Goal: Communication & Community: Answer question/provide support

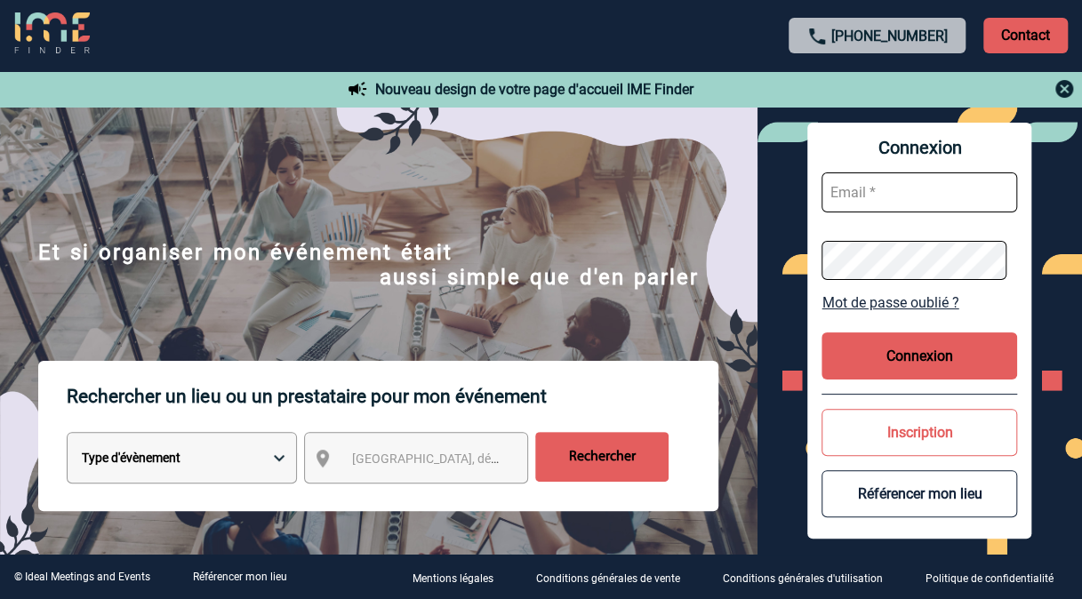
click at [878, 190] on input "text" at bounding box center [920, 192] width 196 height 40
type input "[PERSON_NAME][EMAIL_ADDRESS][DOMAIN_NAME]"
click at [884, 353] on button "Connexion" at bounding box center [920, 356] width 196 height 47
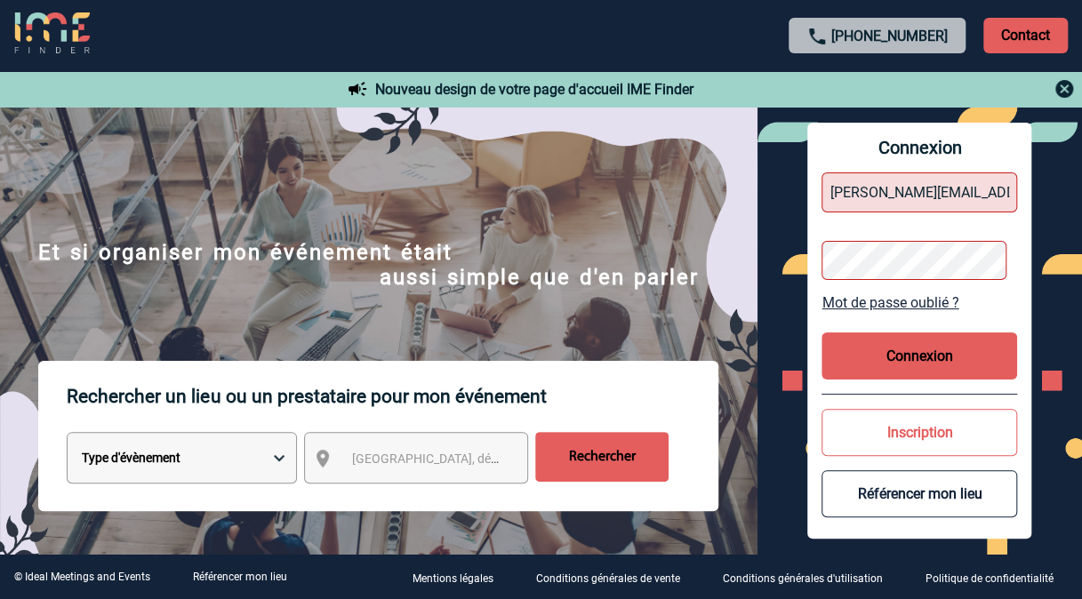
click at [898, 352] on button "Connexion" at bounding box center [920, 356] width 196 height 47
click at [894, 302] on link "Mot de passe oublié ?" at bounding box center [920, 302] width 196 height 17
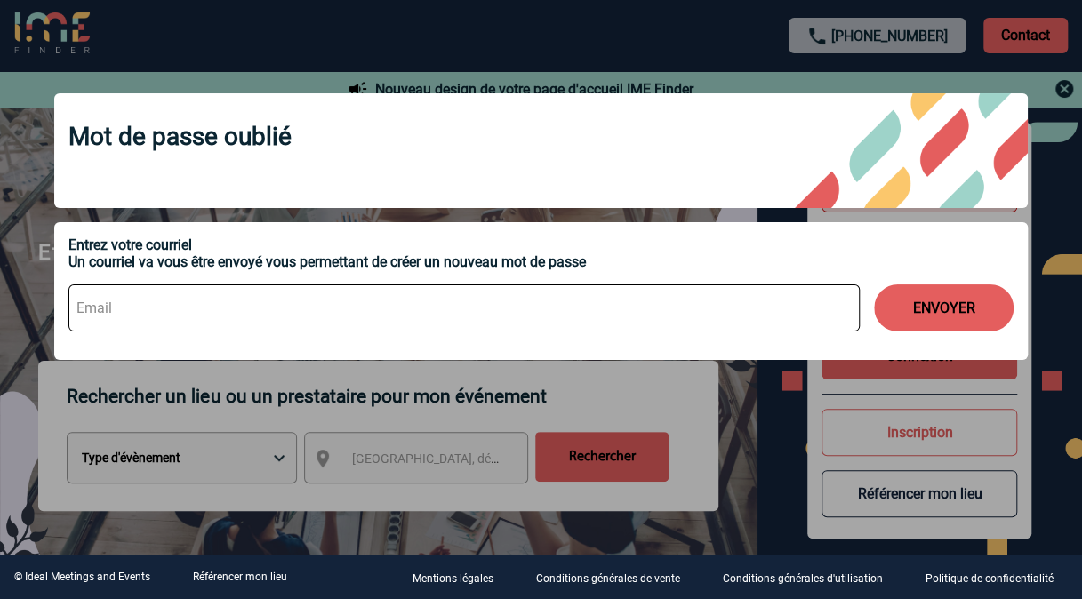
click at [530, 318] on input at bounding box center [463, 308] width 791 height 47
type input "geoffroy.boudon@sanofi.com"
click at [929, 310] on button "ENVOYER" at bounding box center [944, 308] width 140 height 47
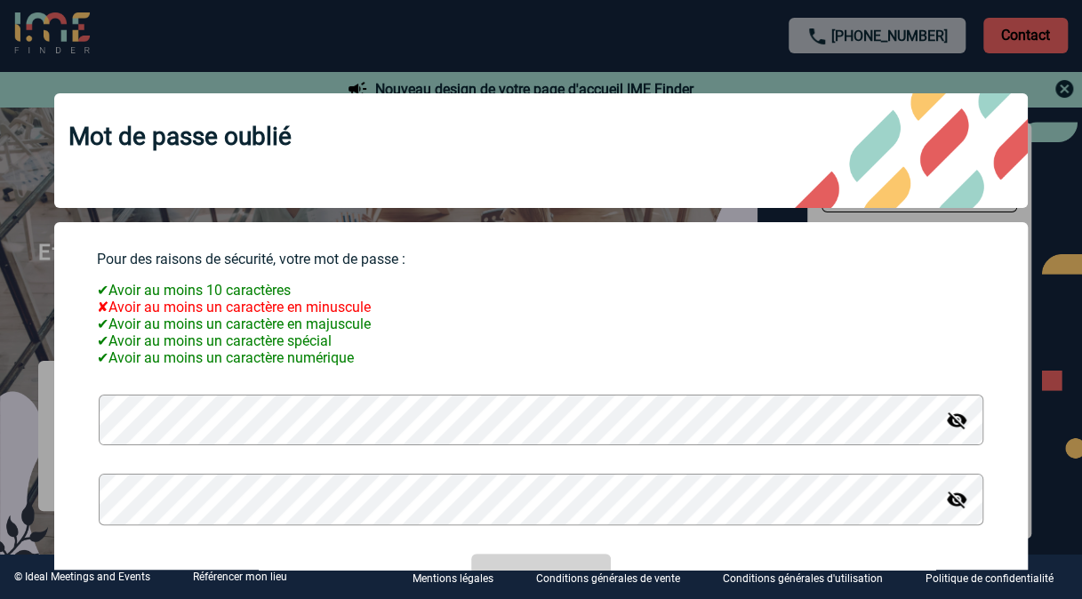
click at [41, 425] on div "Mot de passe oublié Pour des raisons de sécurité, votre mot de passe : ✔ Avoir …" at bounding box center [541, 320] width 1018 height 499
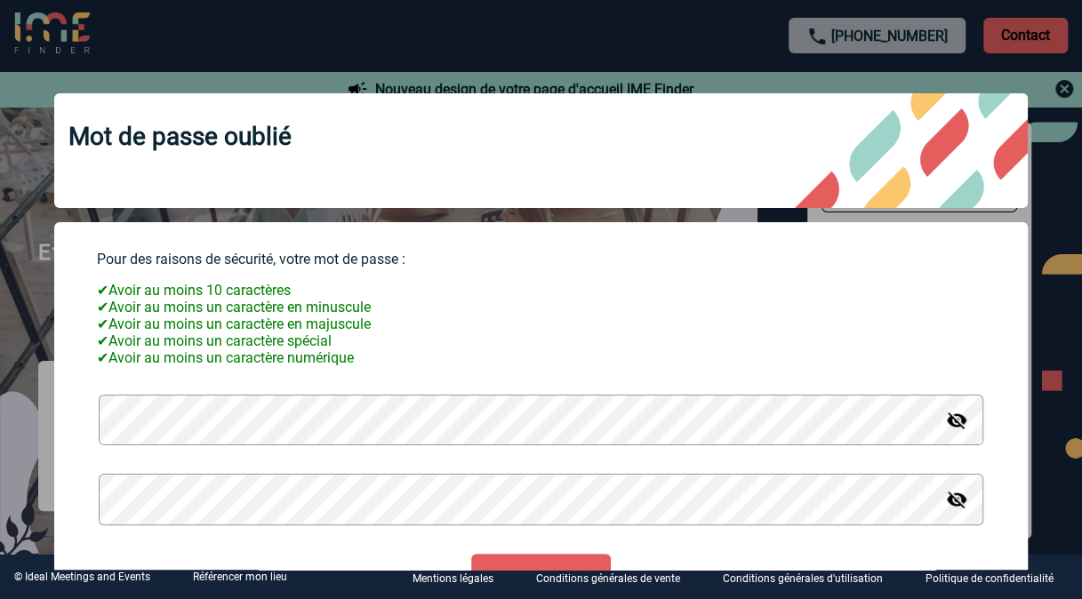
click at [487, 566] on button "Valider" at bounding box center [541, 577] width 140 height 47
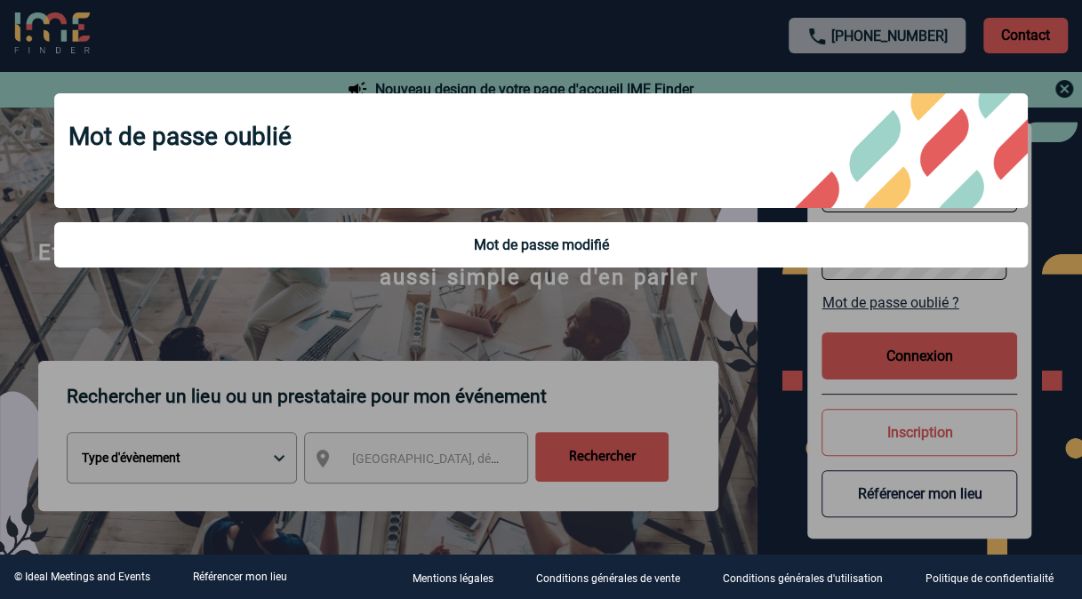
click at [710, 302] on div at bounding box center [541, 299] width 1082 height 599
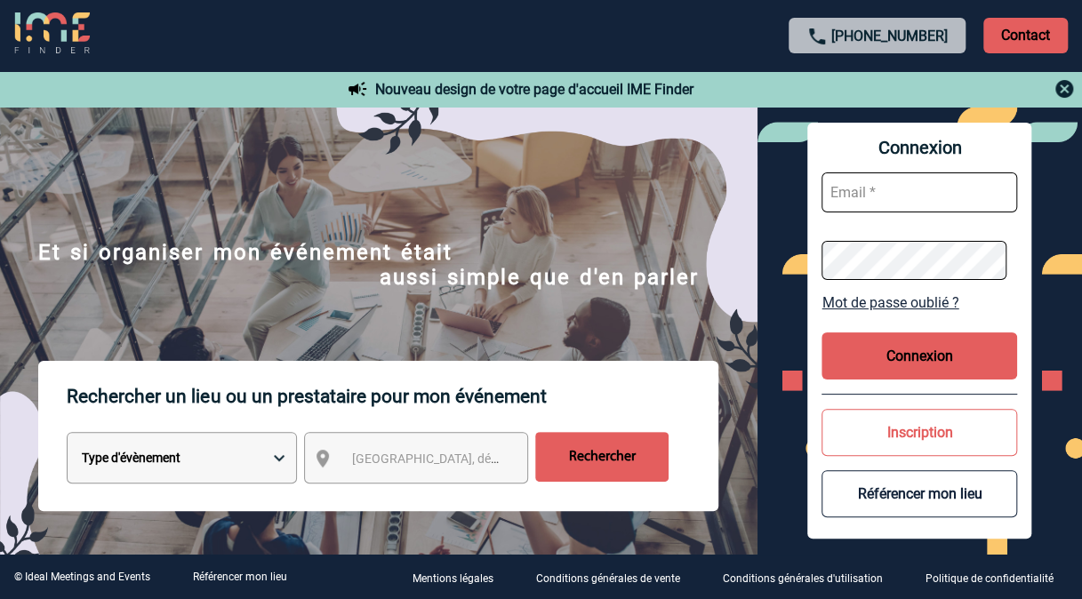
click at [881, 187] on input "text" at bounding box center [920, 192] width 196 height 40
type input "geoffroy.boudon@sanofi.com"
click at [891, 356] on button "Connexion" at bounding box center [920, 356] width 196 height 47
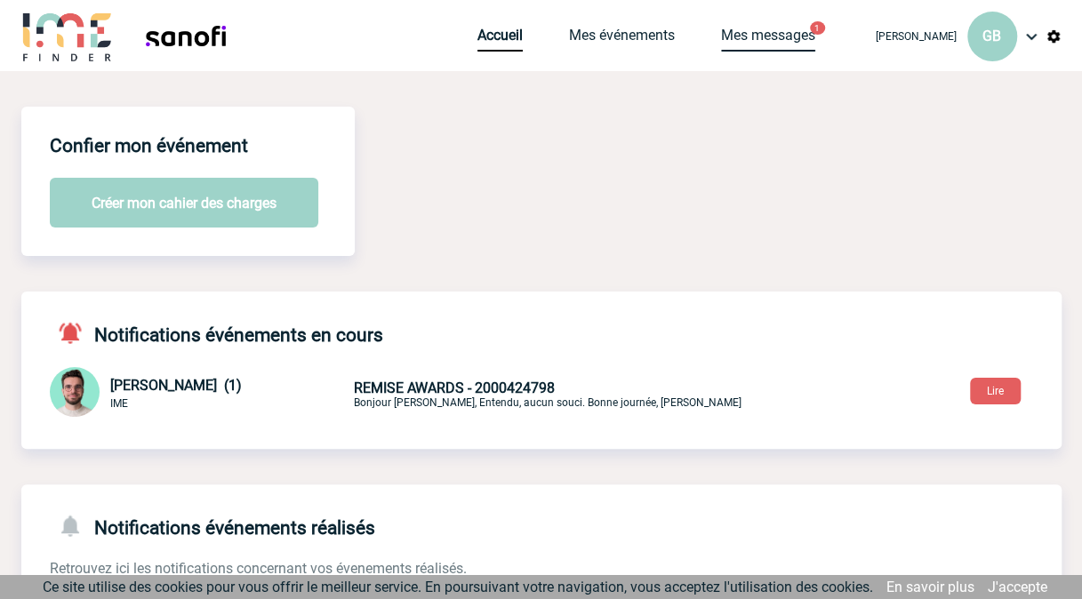
click at [747, 41] on link "Mes messages" at bounding box center [768, 39] width 94 height 25
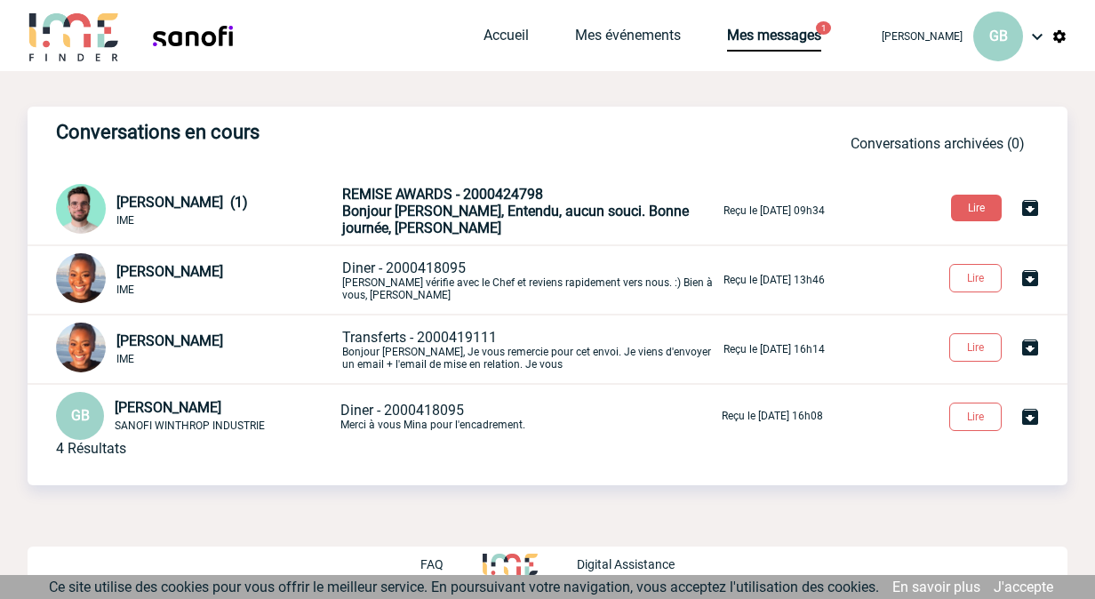
click at [521, 215] on span "Bonjour Geoffroy, Entendu, aucun souci. Bonne journée, Benjamin" at bounding box center [515, 220] width 347 height 34
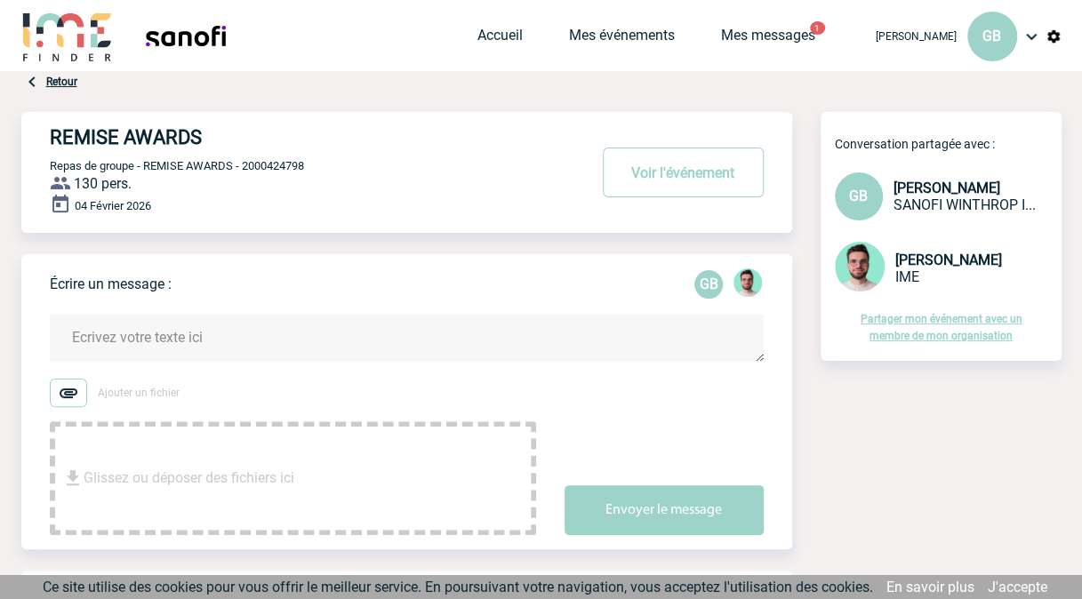
click at [240, 349] on textarea at bounding box center [407, 338] width 714 height 47
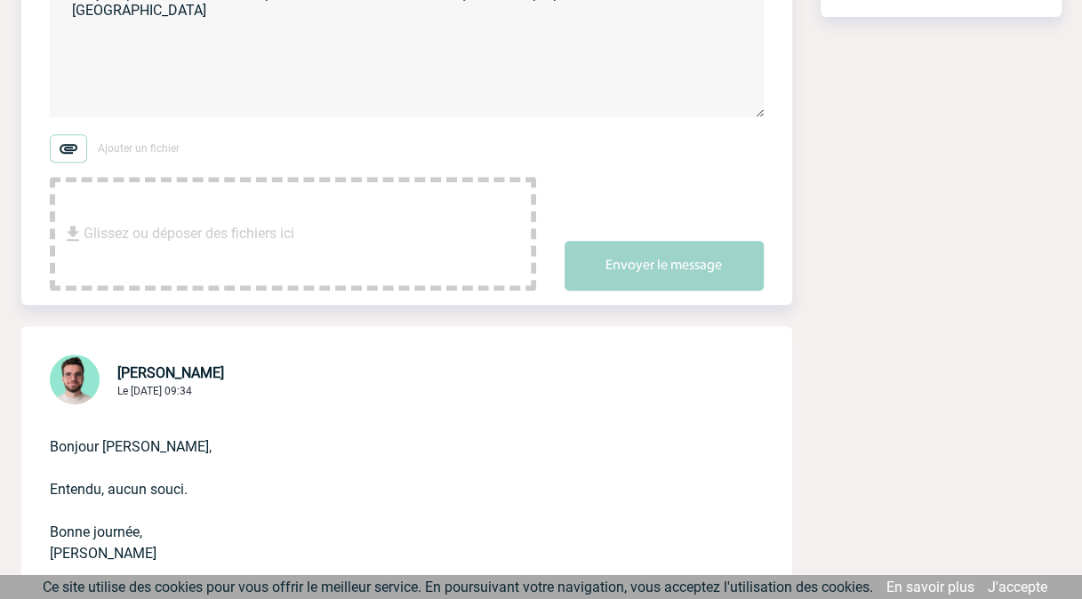
scroll to position [353, 0]
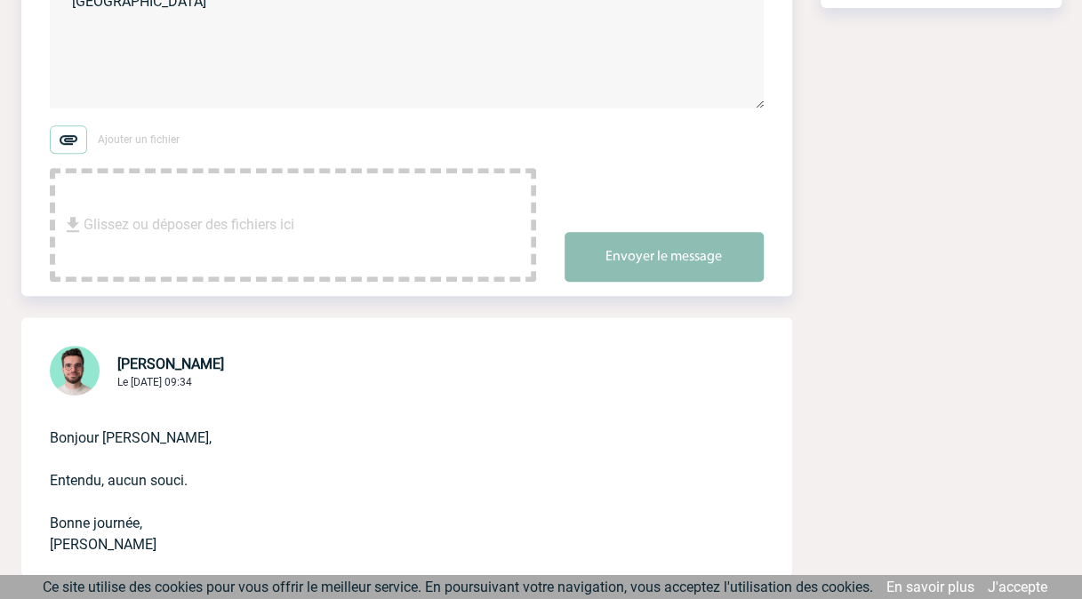
type textarea "Bonjour, pouvons nous faire le point suite à l'été? Avez vous reçu d'autres pro…"
click at [678, 254] on button "Envoyer le message" at bounding box center [664, 257] width 199 height 50
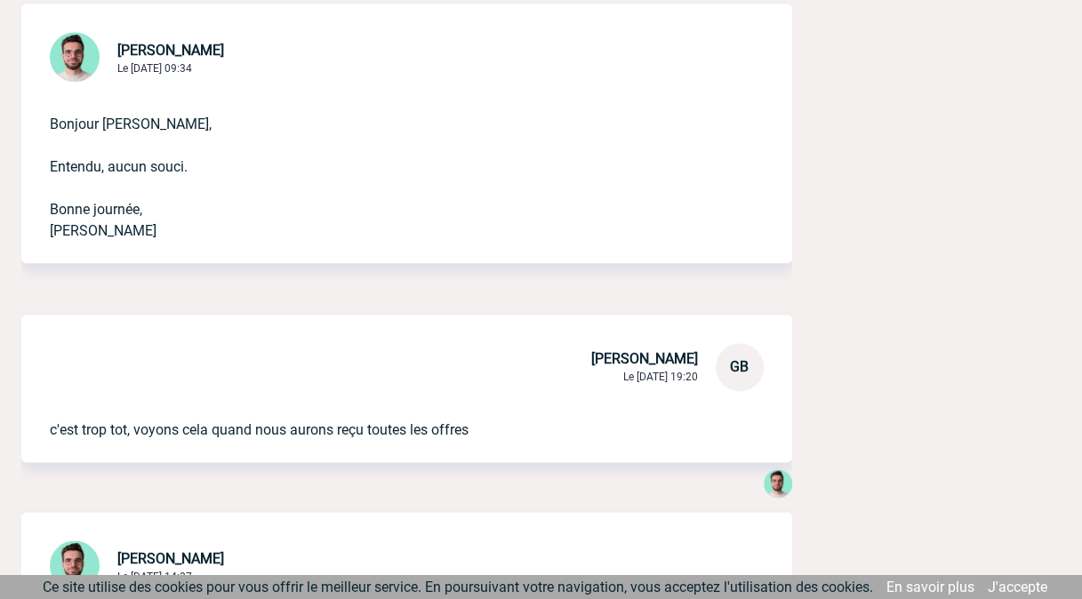
scroll to position [0, 0]
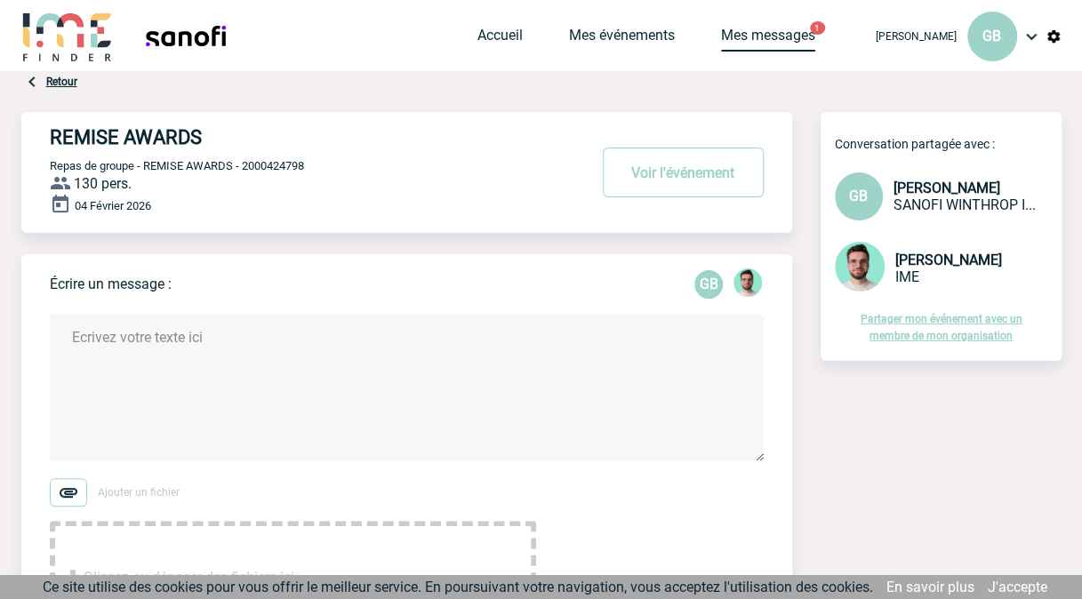
click at [799, 32] on link "Mes messages" at bounding box center [768, 39] width 94 height 25
